Goal: Task Accomplishment & Management: Manage account settings

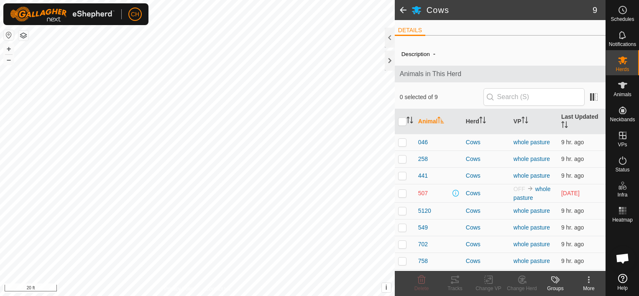
scroll to position [15, 0]
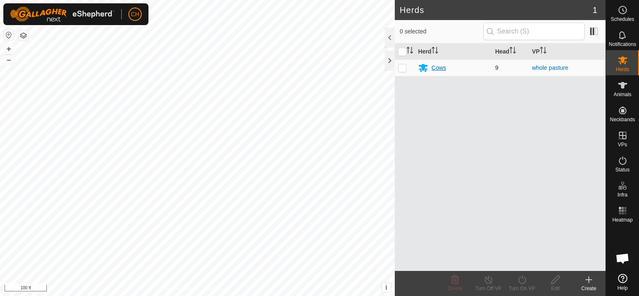
click at [439, 70] on div "Cows" at bounding box center [438, 68] width 15 height 9
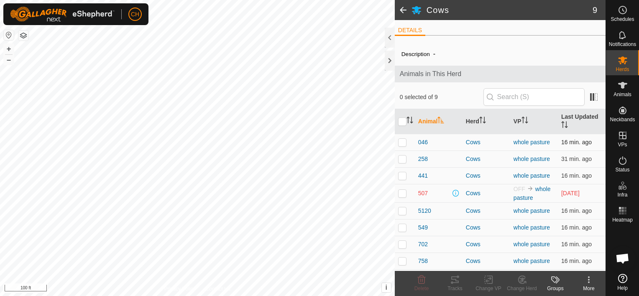
click at [401, 143] on p-checkbox at bounding box center [402, 142] width 8 height 7
checkbox input "true"
click at [456, 285] on div "Tracks" at bounding box center [454, 289] width 33 height 8
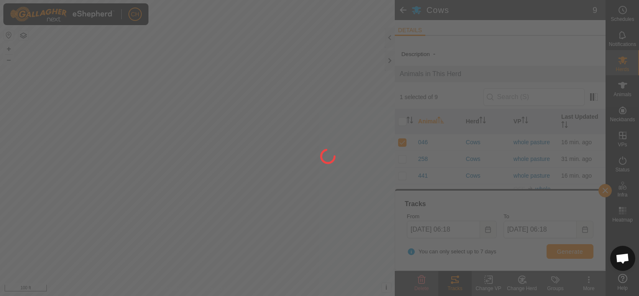
click at [456, 285] on div at bounding box center [319, 148] width 639 height 296
click at [458, 285] on div at bounding box center [319, 148] width 639 height 296
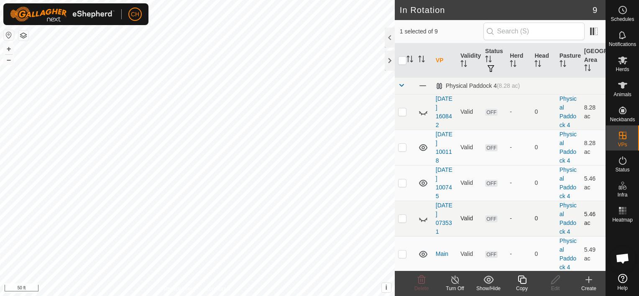
checkbox input "false"
click at [621, 89] on icon at bounding box center [622, 85] width 10 height 10
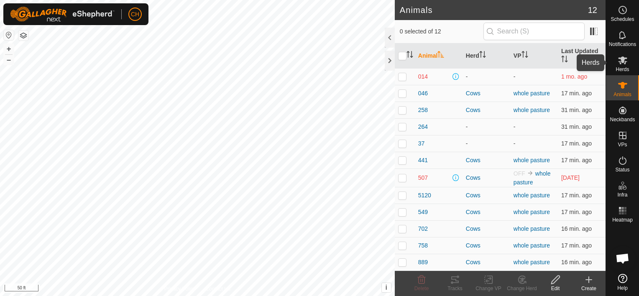
click at [622, 64] on icon at bounding box center [622, 60] width 10 height 10
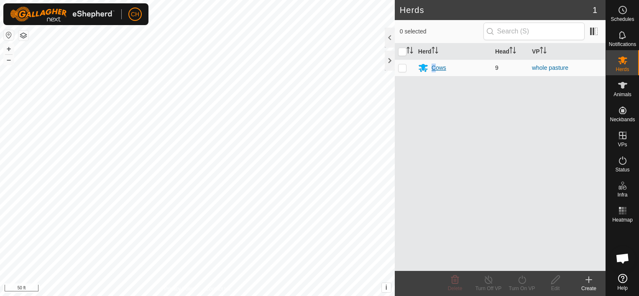
click at [435, 69] on td "Cows" at bounding box center [453, 67] width 77 height 17
drag, startPoint x: 435, startPoint y: 69, endPoint x: 441, endPoint y: 71, distance: 5.7
click at [441, 71] on div "Cows" at bounding box center [438, 68] width 15 height 9
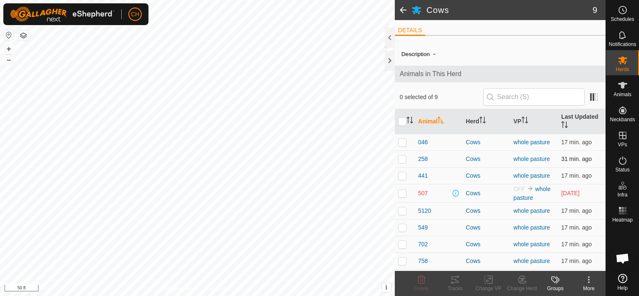
click at [404, 157] on p-checkbox at bounding box center [402, 158] width 8 height 7
checkbox input "true"
click at [453, 287] on div "Tracks" at bounding box center [454, 289] width 33 height 8
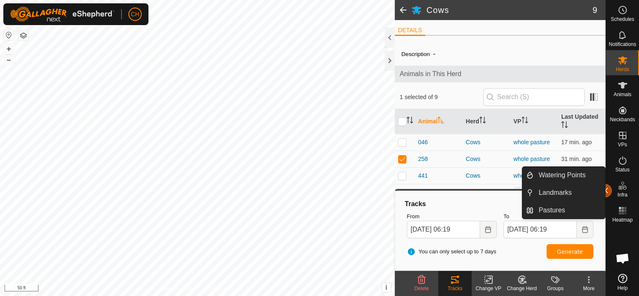
click at [609, 192] on button "button" at bounding box center [604, 190] width 13 height 13
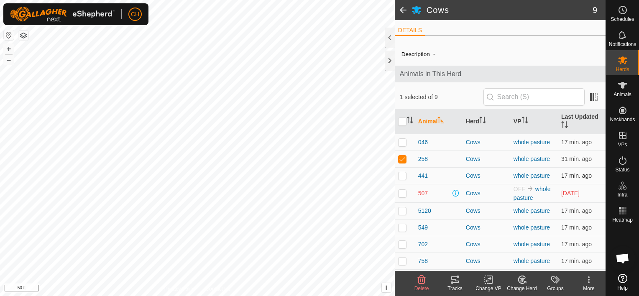
click at [401, 177] on p-checkbox at bounding box center [402, 175] width 8 height 7
checkbox input "true"
click at [403, 156] on p-checkbox at bounding box center [402, 158] width 8 height 7
checkbox input "false"
click at [453, 282] on icon at bounding box center [451, 282] width 3 height 3
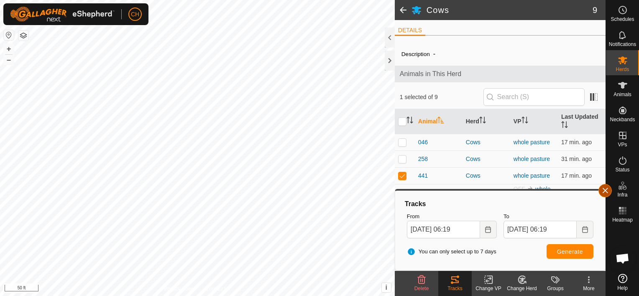
click at [605, 193] on button "button" at bounding box center [604, 190] width 13 height 13
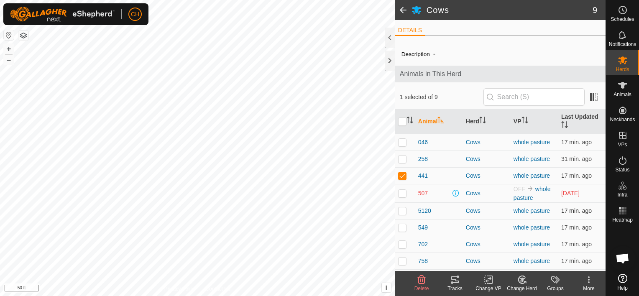
click at [405, 209] on p-checkbox at bounding box center [402, 210] width 8 height 7
checkbox input "true"
click at [404, 177] on p-checkbox at bounding box center [402, 175] width 8 height 7
checkbox input "false"
click at [450, 279] on icon at bounding box center [455, 280] width 10 height 10
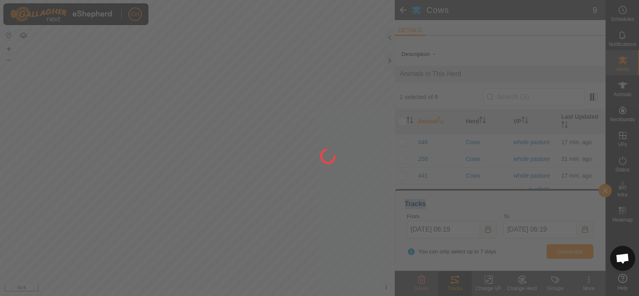
click at [450, 279] on div at bounding box center [319, 148] width 639 height 296
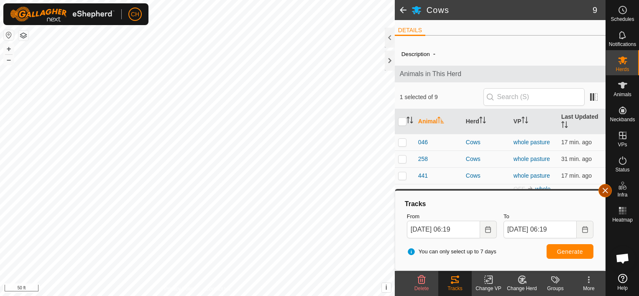
click at [601, 190] on button "button" at bounding box center [604, 190] width 13 height 13
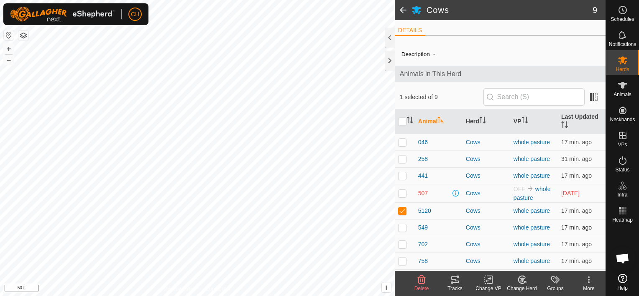
click at [403, 229] on p-checkbox at bounding box center [402, 227] width 8 height 7
checkbox input "true"
click at [402, 213] on p-tablecheckbox at bounding box center [402, 210] width 8 height 7
checkbox input "false"
click at [453, 284] on icon at bounding box center [455, 280] width 10 height 10
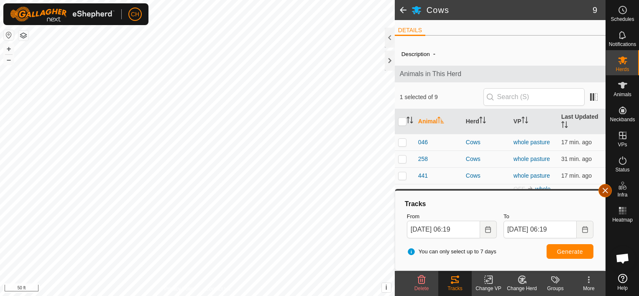
click at [610, 191] on button "button" at bounding box center [604, 190] width 13 height 13
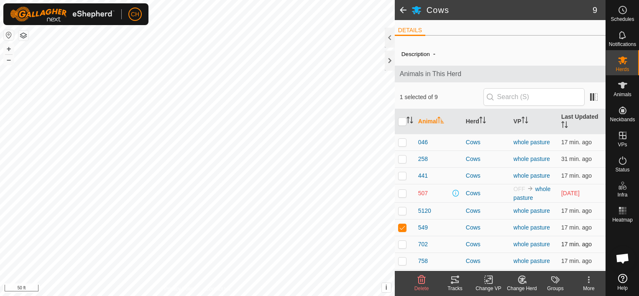
click at [401, 244] on p-checkbox at bounding box center [402, 244] width 8 height 7
checkbox input "true"
click at [404, 229] on p-checkbox at bounding box center [402, 227] width 8 height 7
checkbox input "false"
click at [456, 282] on icon at bounding box center [455, 279] width 8 height 7
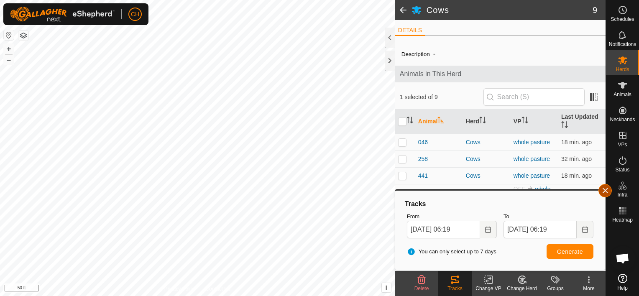
click at [602, 193] on button "button" at bounding box center [604, 190] width 13 height 13
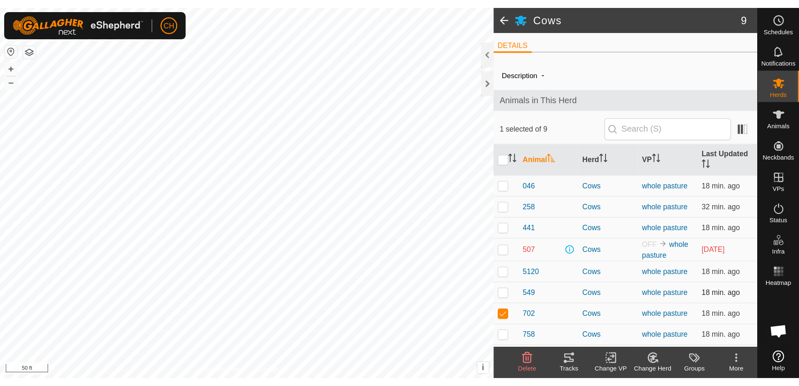
scroll to position [15, 0]
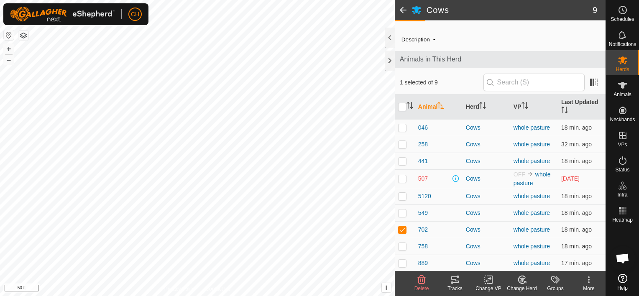
click at [402, 247] on p-checkbox at bounding box center [402, 246] width 8 height 7
checkbox input "true"
click at [403, 231] on p-checkbox at bounding box center [402, 229] width 8 height 7
checkbox input "false"
click at [455, 281] on icon at bounding box center [455, 280] width 10 height 10
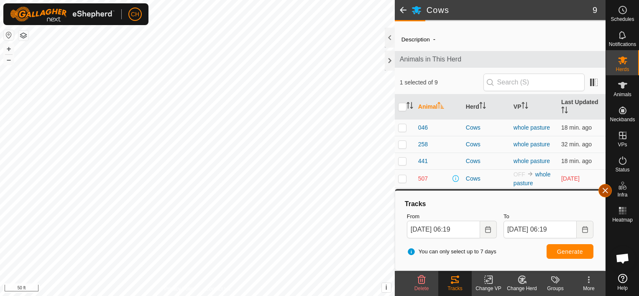
click at [603, 194] on button "button" at bounding box center [604, 190] width 13 height 13
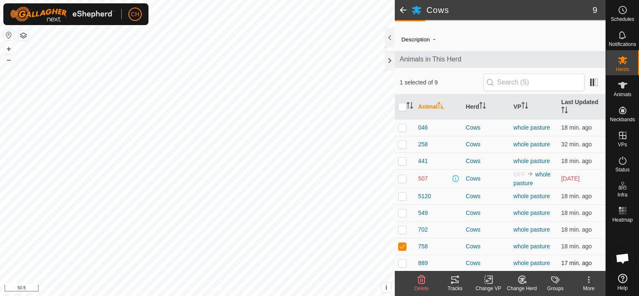
click at [401, 263] on p-checkbox at bounding box center [402, 263] width 8 height 7
checkbox input "true"
drag, startPoint x: 401, startPoint y: 263, endPoint x: 402, endPoint y: 246, distance: 17.6
click at [402, 246] on p-checkbox at bounding box center [402, 246] width 8 height 7
checkbox input "false"
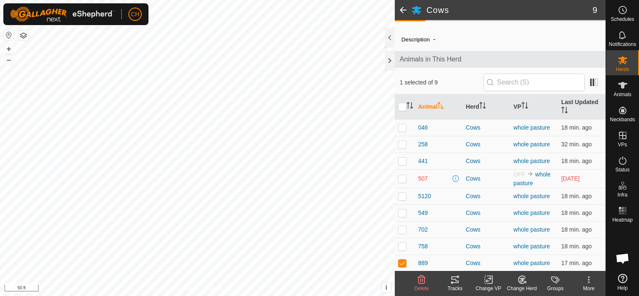
click at [454, 283] on icon at bounding box center [455, 280] width 10 height 10
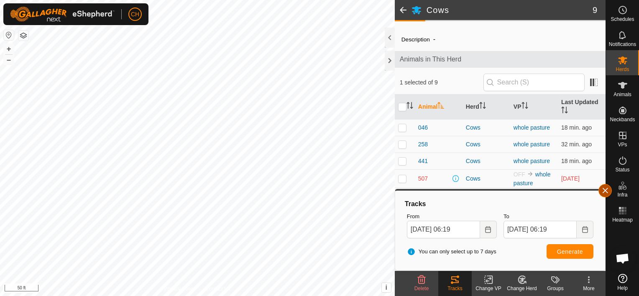
click at [605, 188] on button "button" at bounding box center [604, 190] width 13 height 13
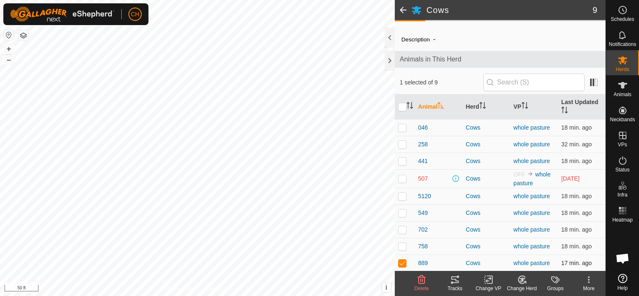
click at [400, 267] on td at bounding box center [404, 262] width 20 height 17
checkbox input "true"
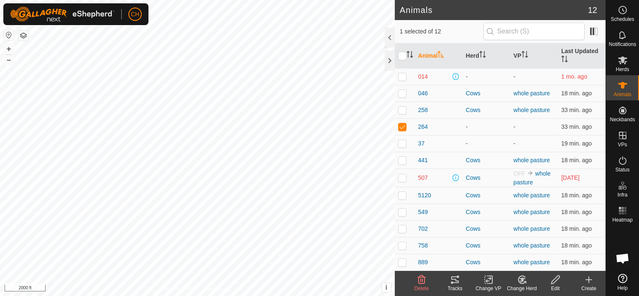
checkbox input "false"
